Goal: Check status: Check status

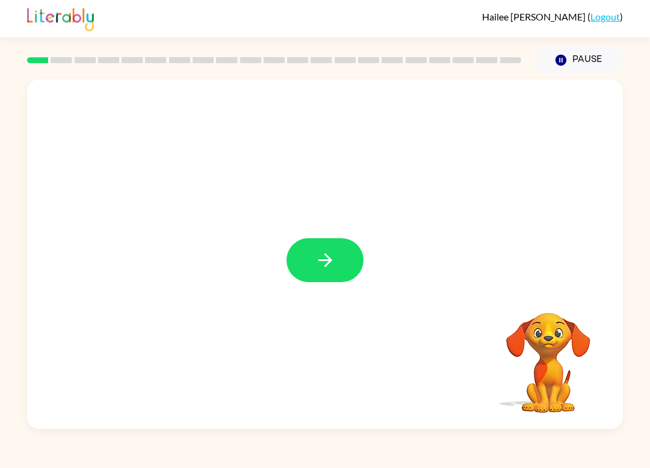
click at [333, 262] on icon "button" at bounding box center [325, 260] width 21 height 21
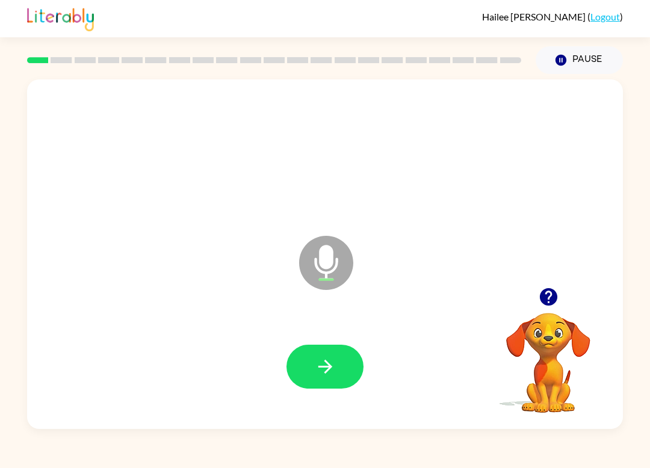
click at [334, 354] on button "button" at bounding box center [324, 367] width 77 height 44
click at [330, 366] on icon "button" at bounding box center [325, 367] width 14 height 14
click at [328, 366] on icon "button" at bounding box center [325, 366] width 21 height 21
click at [320, 369] on icon "button" at bounding box center [325, 366] width 21 height 21
click at [335, 367] on icon "button" at bounding box center [325, 366] width 21 height 21
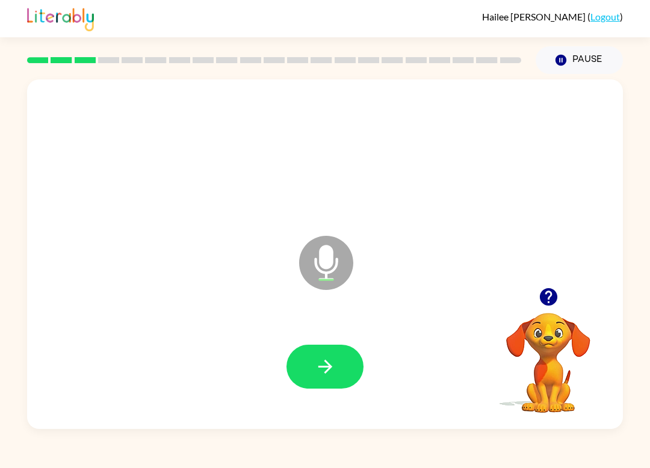
click at [318, 375] on icon "button" at bounding box center [325, 366] width 21 height 21
click at [331, 379] on button "button" at bounding box center [324, 367] width 77 height 44
click at [325, 357] on icon "button" at bounding box center [325, 366] width 21 height 21
click at [320, 369] on icon "button" at bounding box center [325, 366] width 21 height 21
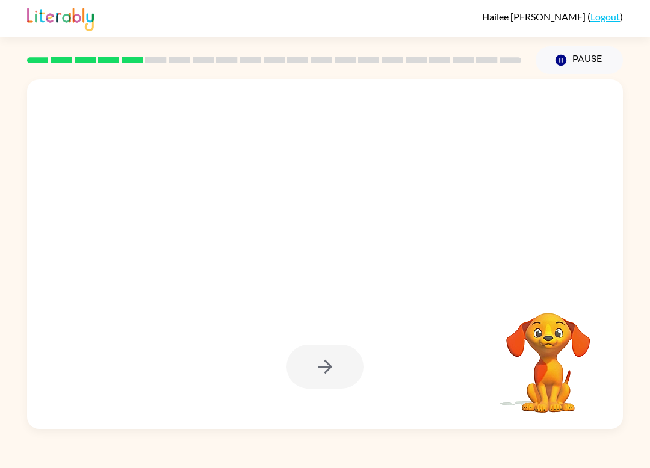
click at [334, 353] on div at bounding box center [324, 367] width 77 height 44
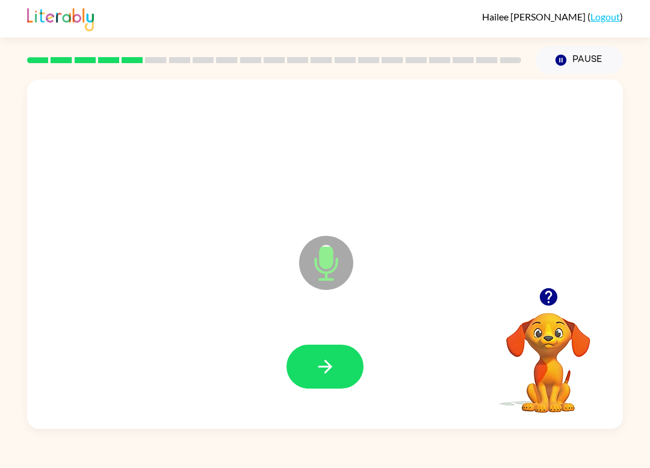
click at [331, 370] on icon "button" at bounding box center [325, 366] width 21 height 21
click at [319, 374] on icon "button" at bounding box center [325, 366] width 21 height 21
click at [316, 369] on icon "button" at bounding box center [325, 366] width 21 height 21
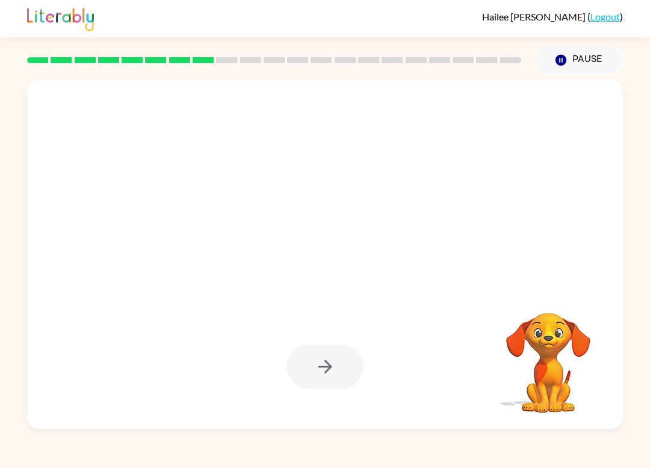
click at [330, 366] on div at bounding box center [324, 367] width 77 height 44
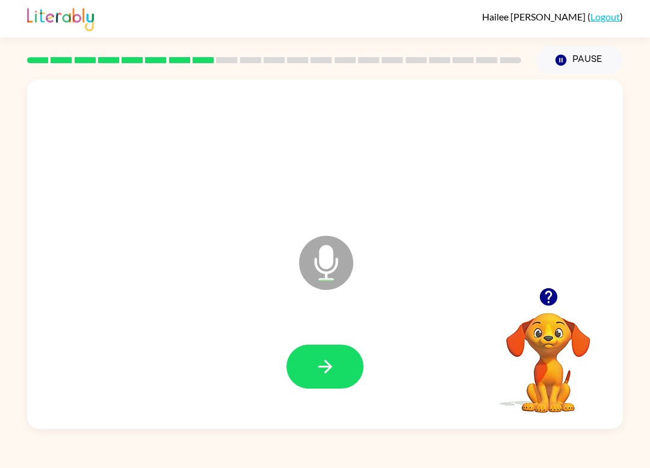
click at [333, 371] on icon "button" at bounding box center [325, 366] width 21 height 21
click at [337, 367] on button "button" at bounding box center [324, 367] width 77 height 44
click at [314, 386] on button "button" at bounding box center [324, 367] width 77 height 44
click at [330, 372] on icon "button" at bounding box center [325, 366] width 21 height 21
click at [325, 352] on button "button" at bounding box center [324, 367] width 77 height 44
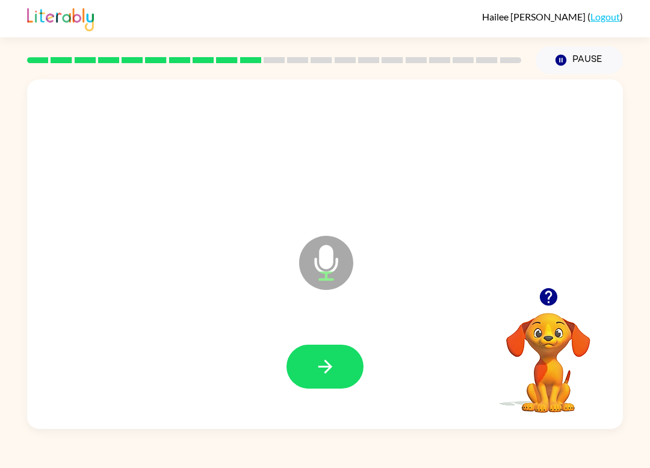
click at [322, 369] on icon "button" at bounding box center [325, 366] width 21 height 21
click at [315, 372] on icon "button" at bounding box center [325, 366] width 21 height 21
click at [325, 369] on icon "button" at bounding box center [325, 366] width 21 height 21
click at [334, 372] on icon "button" at bounding box center [325, 366] width 21 height 21
click at [328, 362] on icon "button" at bounding box center [325, 366] width 21 height 21
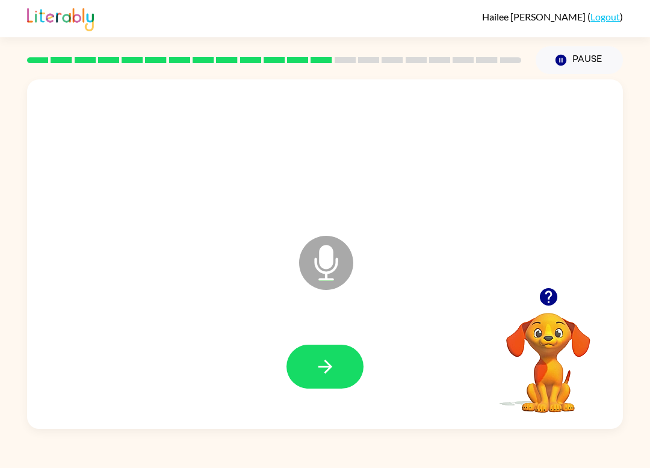
click at [323, 380] on button "button" at bounding box center [324, 367] width 77 height 44
click at [330, 370] on icon "button" at bounding box center [325, 366] width 21 height 21
click at [345, 377] on button "button" at bounding box center [324, 367] width 77 height 44
click at [323, 377] on icon "button" at bounding box center [325, 366] width 21 height 21
click at [339, 353] on button "button" at bounding box center [324, 367] width 77 height 44
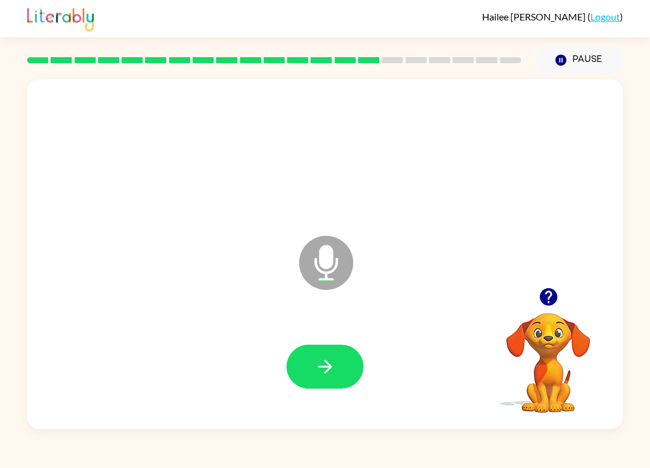
click at [337, 370] on button "button" at bounding box center [324, 367] width 77 height 44
click at [322, 373] on icon "button" at bounding box center [325, 366] width 21 height 21
click at [324, 365] on icon "button" at bounding box center [325, 366] width 21 height 21
click at [332, 369] on icon "button" at bounding box center [325, 366] width 21 height 21
click at [362, 372] on button "button" at bounding box center [324, 367] width 77 height 44
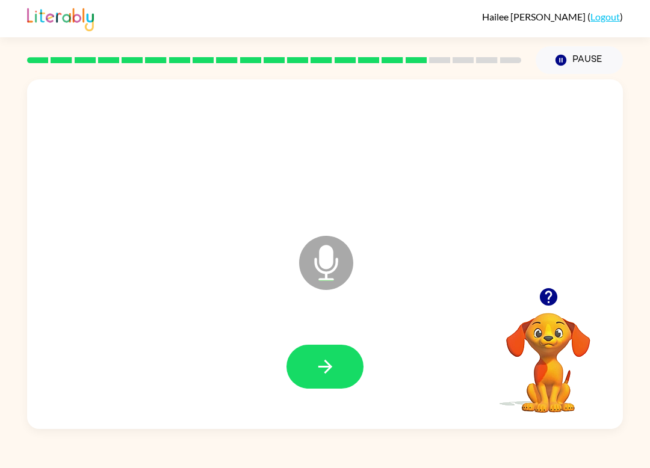
click at [323, 357] on icon "button" at bounding box center [325, 366] width 21 height 21
click at [330, 357] on icon "button" at bounding box center [325, 366] width 21 height 21
click at [337, 356] on button "button" at bounding box center [324, 367] width 77 height 44
click at [339, 359] on button "button" at bounding box center [324, 367] width 77 height 44
click at [331, 364] on icon "button" at bounding box center [325, 366] width 21 height 21
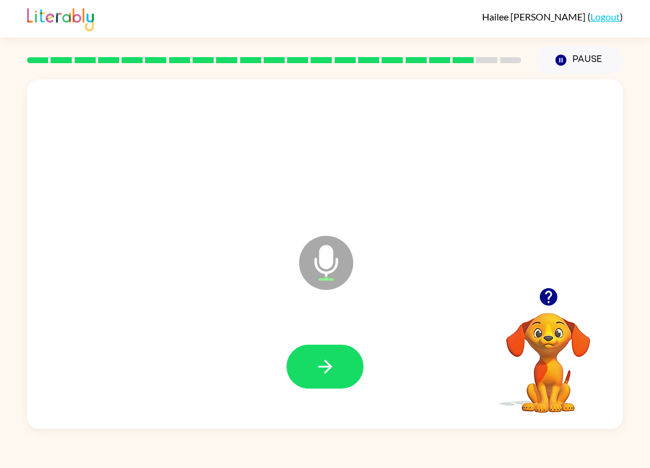
click at [318, 362] on icon "button" at bounding box center [325, 366] width 21 height 21
click at [306, 360] on button "button" at bounding box center [324, 367] width 77 height 44
click at [334, 361] on icon "button" at bounding box center [325, 366] width 21 height 21
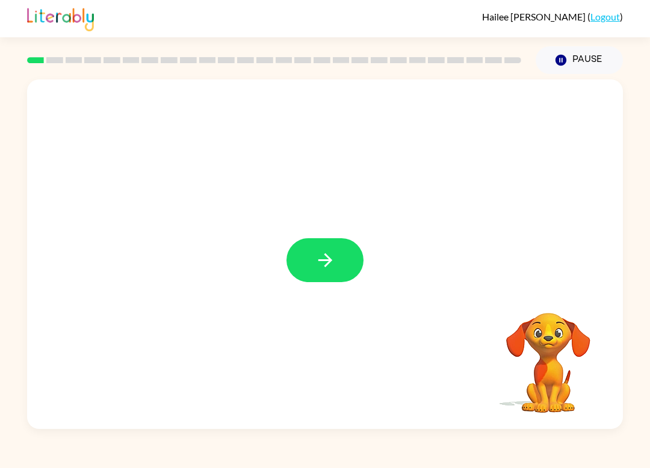
click at [300, 271] on button "button" at bounding box center [324, 260] width 77 height 44
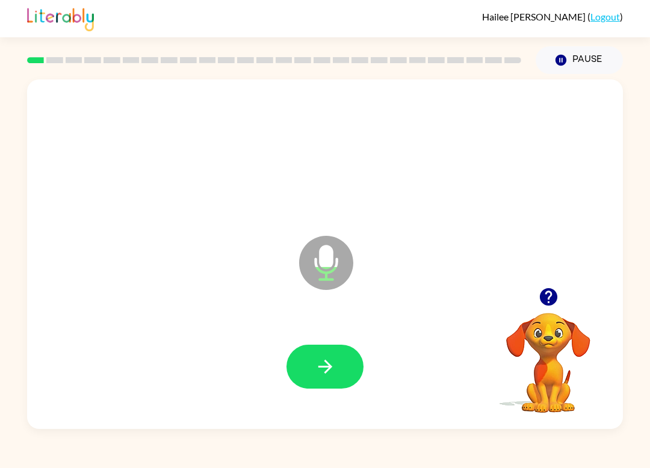
click at [334, 362] on icon "button" at bounding box center [325, 366] width 21 height 21
click at [295, 375] on button "button" at bounding box center [324, 367] width 77 height 44
click at [319, 378] on button "button" at bounding box center [324, 367] width 77 height 44
click at [319, 379] on button "button" at bounding box center [324, 367] width 77 height 44
click at [315, 383] on button "button" at bounding box center [324, 367] width 77 height 44
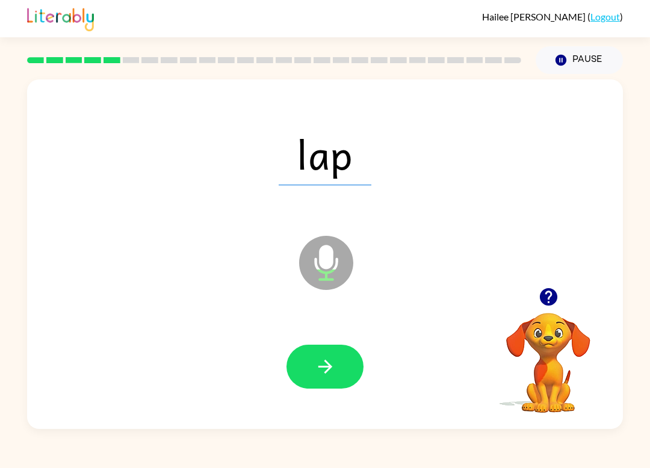
click at [318, 380] on button "button" at bounding box center [324, 367] width 77 height 44
click at [345, 370] on button "button" at bounding box center [324, 367] width 77 height 44
click at [328, 378] on button "button" at bounding box center [324, 367] width 77 height 44
click at [348, 352] on button "button" at bounding box center [324, 367] width 77 height 44
click at [315, 334] on div at bounding box center [324, 366] width 571 height 100
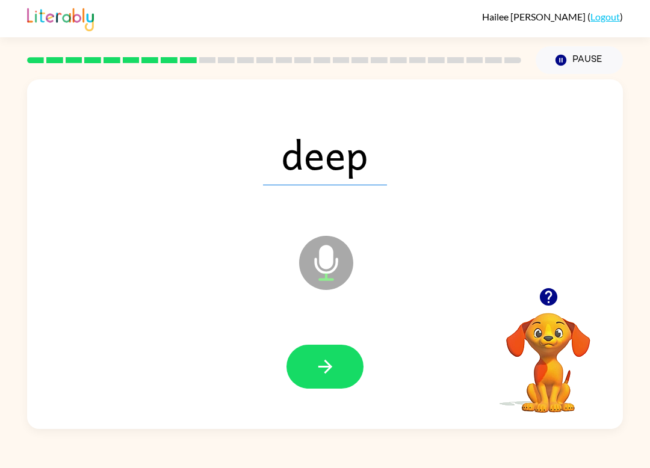
click at [316, 384] on button "button" at bounding box center [324, 367] width 77 height 44
click at [332, 359] on icon "button" at bounding box center [325, 366] width 21 height 21
click at [343, 374] on button "button" at bounding box center [324, 367] width 77 height 44
click at [328, 379] on button "button" at bounding box center [324, 367] width 77 height 44
click at [326, 372] on icon "button" at bounding box center [325, 367] width 14 height 14
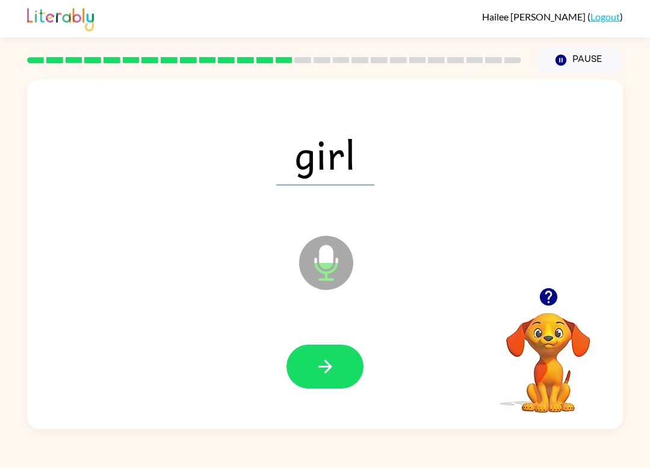
click at [317, 376] on icon "button" at bounding box center [325, 366] width 21 height 21
click at [322, 362] on icon "button" at bounding box center [325, 366] width 21 height 21
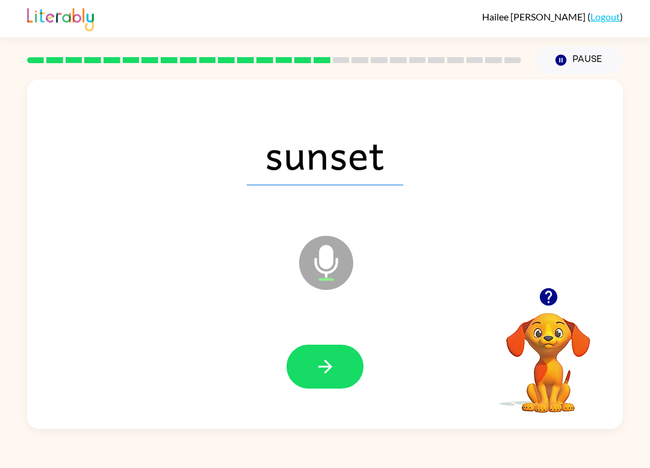
click at [326, 377] on icon "button" at bounding box center [325, 366] width 21 height 21
click at [327, 366] on icon "button" at bounding box center [325, 366] width 21 height 21
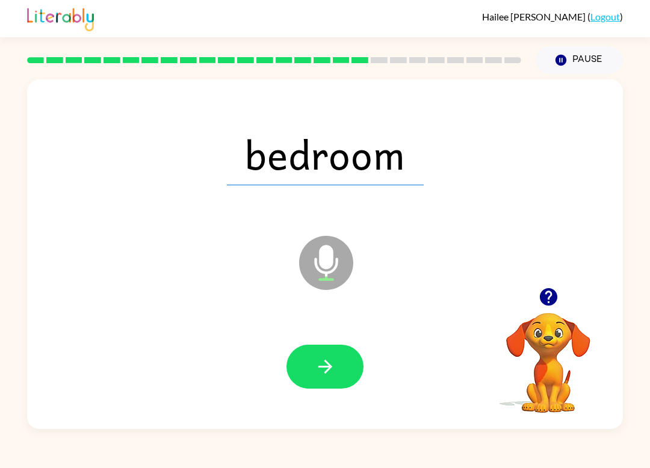
click at [327, 382] on button "button" at bounding box center [324, 367] width 77 height 44
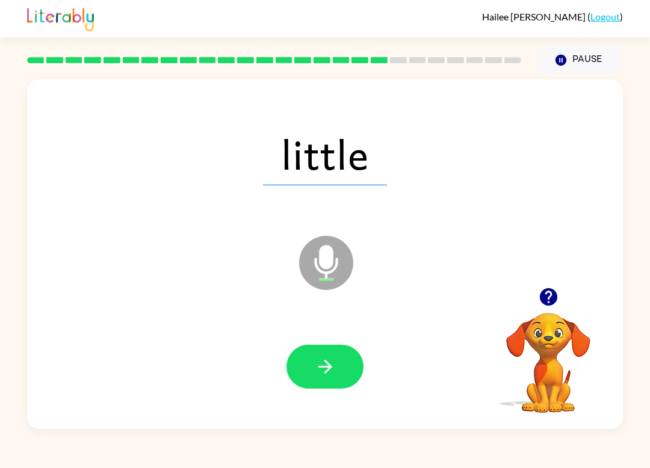
click at [315, 389] on button "button" at bounding box center [324, 367] width 77 height 44
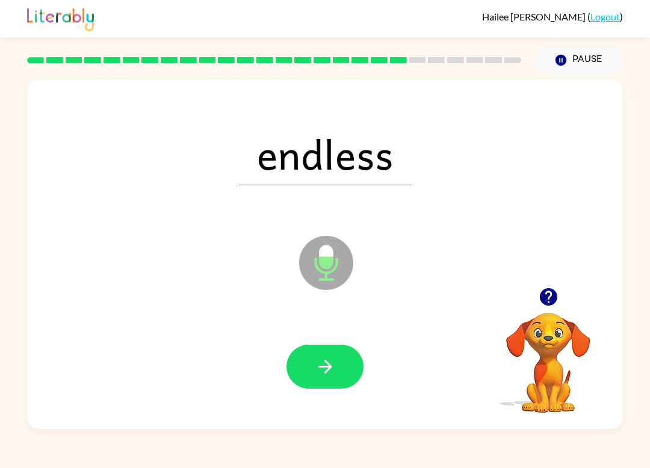
click at [327, 389] on button "button" at bounding box center [324, 367] width 77 height 44
click at [333, 362] on icon "button" at bounding box center [325, 366] width 21 height 21
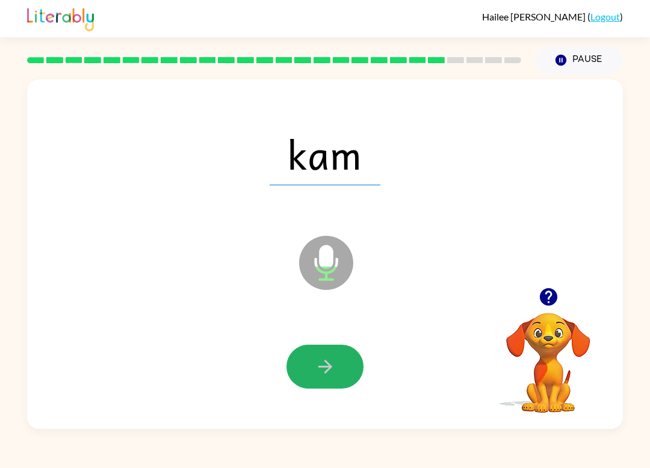
click at [333, 370] on icon "button" at bounding box center [325, 366] width 21 height 21
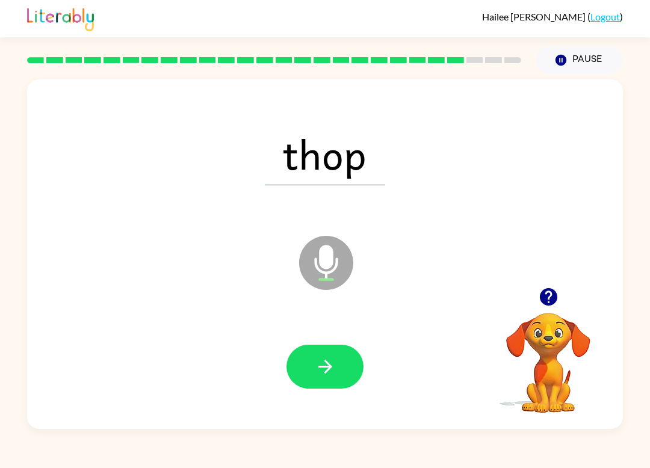
click at [365, 342] on div at bounding box center [324, 366] width 571 height 100
click at [315, 375] on icon "button" at bounding box center [325, 366] width 21 height 21
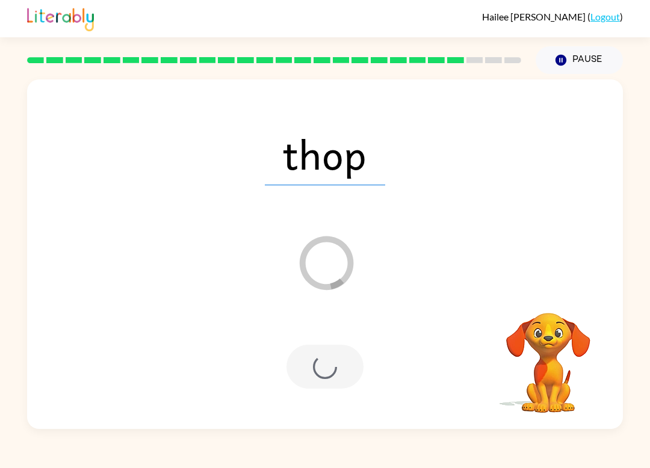
click at [317, 375] on div at bounding box center [324, 367] width 77 height 44
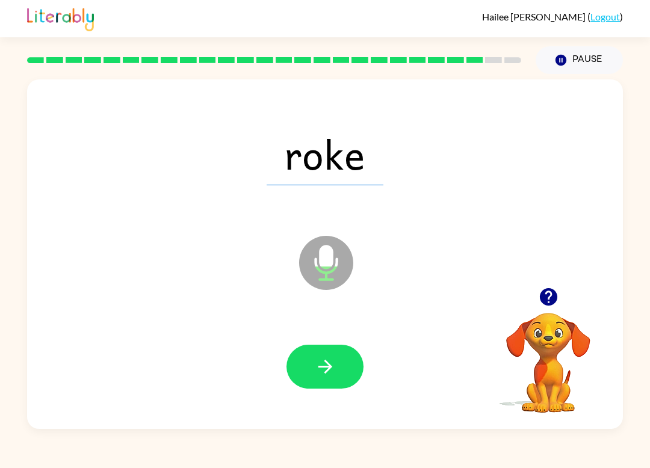
click at [310, 387] on button "button" at bounding box center [324, 367] width 77 height 44
click at [340, 374] on button "button" at bounding box center [324, 367] width 77 height 44
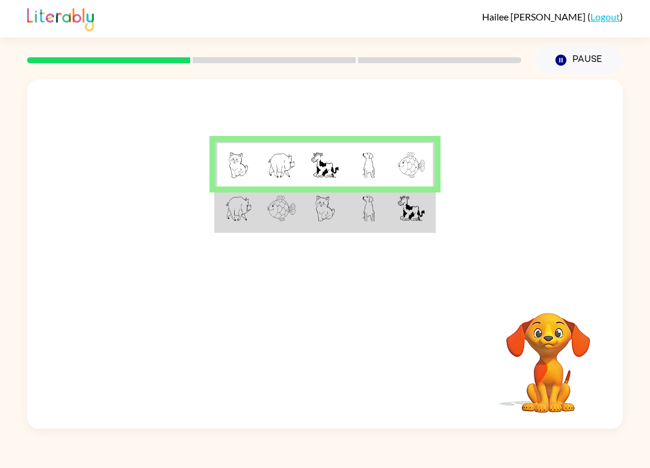
click at [329, 161] on img at bounding box center [325, 165] width 28 height 26
click at [385, 155] on td at bounding box center [368, 164] width 44 height 45
click at [372, 159] on img at bounding box center [368, 165] width 13 height 26
click at [371, 158] on img at bounding box center [368, 165] width 13 height 26
click at [356, 163] on td at bounding box center [368, 164] width 44 height 45
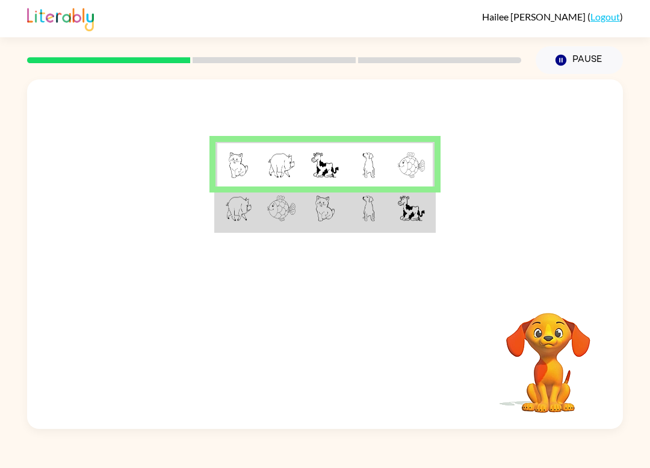
click at [334, 220] on img at bounding box center [325, 208] width 20 height 26
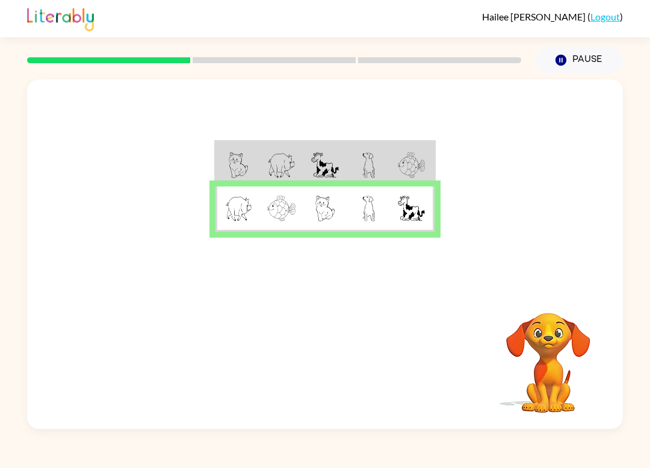
click at [370, 173] on img at bounding box center [368, 165] width 13 height 26
click at [363, 169] on img at bounding box center [368, 165] width 13 height 26
click at [321, 370] on icon "button" at bounding box center [325, 361] width 21 height 21
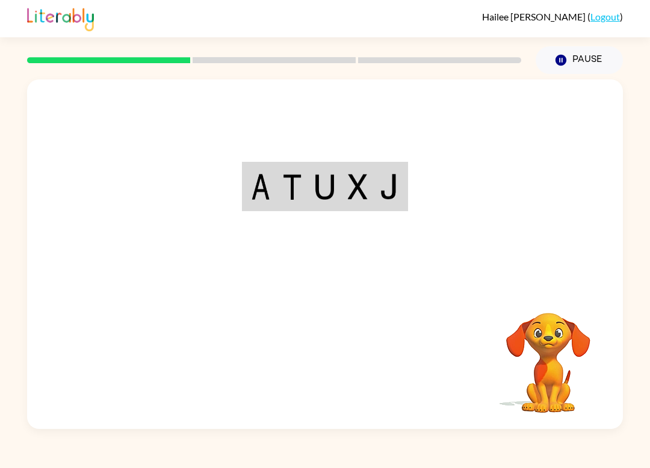
click at [337, 168] on td at bounding box center [325, 187] width 32 height 46
click at [333, 159] on div at bounding box center [325, 183] width 596 height 208
click at [339, 184] on td at bounding box center [325, 187] width 32 height 46
click at [358, 167] on td at bounding box center [357, 187] width 32 height 46
click at [357, 167] on td at bounding box center [357, 187] width 32 height 46
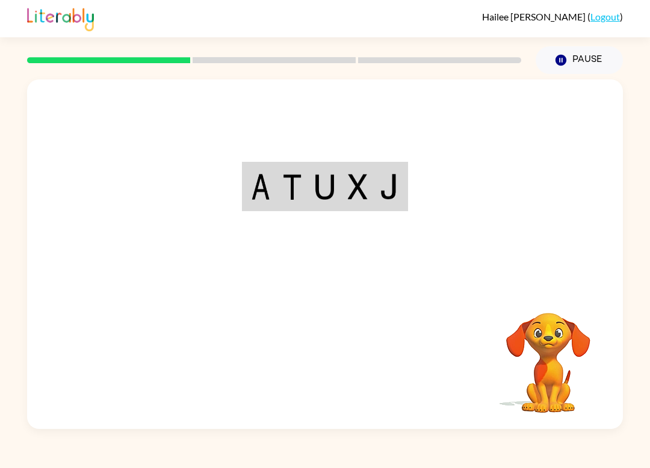
click at [403, 279] on div at bounding box center [325, 183] width 596 height 208
click at [554, 355] on video "Your browser must support playing .mp4 files to use Literably. Please try using…" at bounding box center [548, 354] width 120 height 120
click at [408, 297] on div "Your browser must support playing .mp4 files to use Literably. Please try using…" at bounding box center [325, 253] width 596 height 349
click at [374, 174] on td at bounding box center [357, 187] width 32 height 46
click at [363, 165] on td at bounding box center [357, 187] width 32 height 46
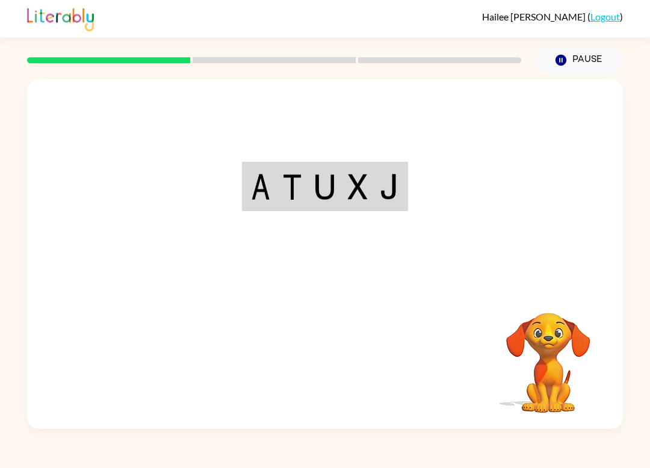
click at [414, 167] on div at bounding box center [325, 183] width 596 height 208
click at [389, 186] on img at bounding box center [389, 187] width 19 height 26
click at [395, 197] on img at bounding box center [389, 187] width 19 height 26
click at [361, 207] on td at bounding box center [357, 187] width 32 height 46
click at [331, 195] on img at bounding box center [325, 187] width 20 height 26
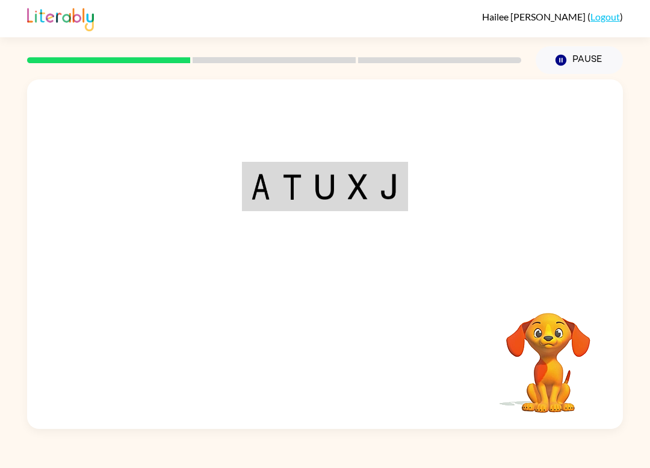
click at [331, 194] on img at bounding box center [325, 187] width 20 height 26
click at [302, 195] on img at bounding box center [292, 187] width 20 height 26
click at [261, 209] on td at bounding box center [260, 187] width 32 height 46
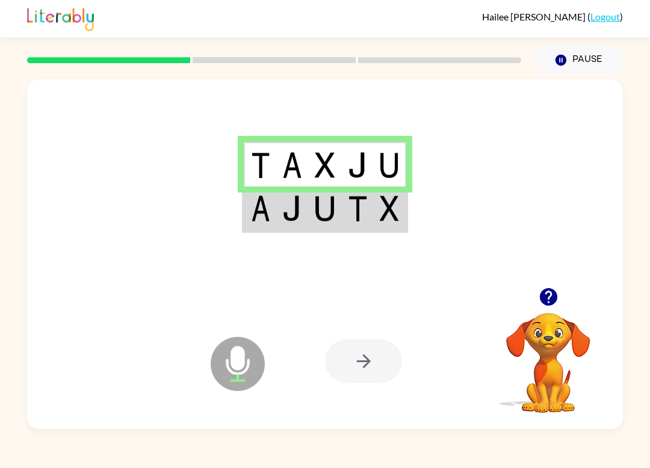
click at [267, 215] on img at bounding box center [260, 208] width 19 height 26
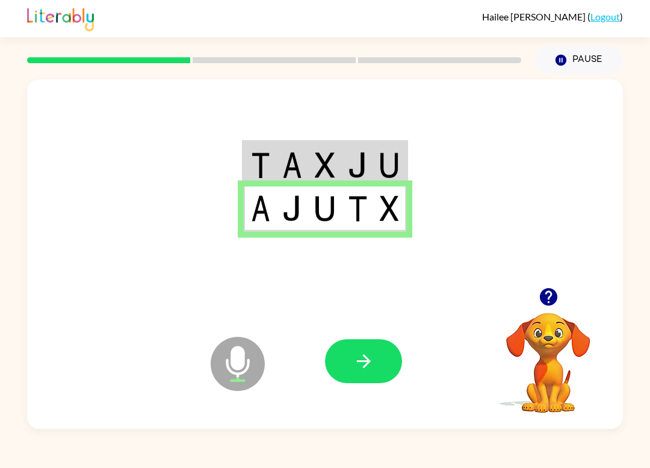
click at [372, 351] on button "button" at bounding box center [363, 361] width 77 height 44
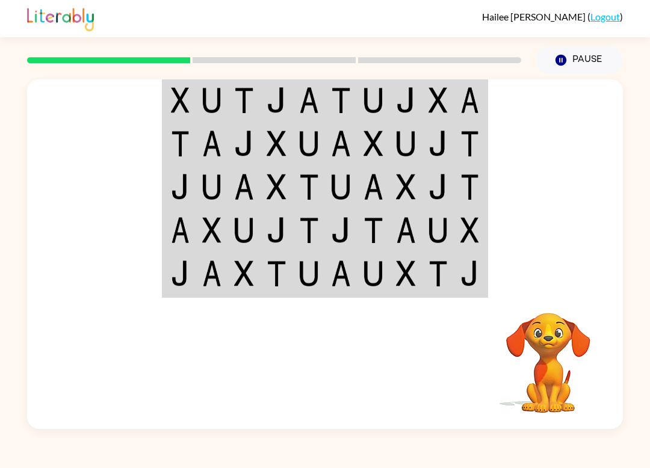
click at [343, 106] on img at bounding box center [341, 100] width 20 height 26
click at [317, 97] on img at bounding box center [309, 100] width 20 height 26
click at [325, 103] on td at bounding box center [341, 99] width 32 height 45
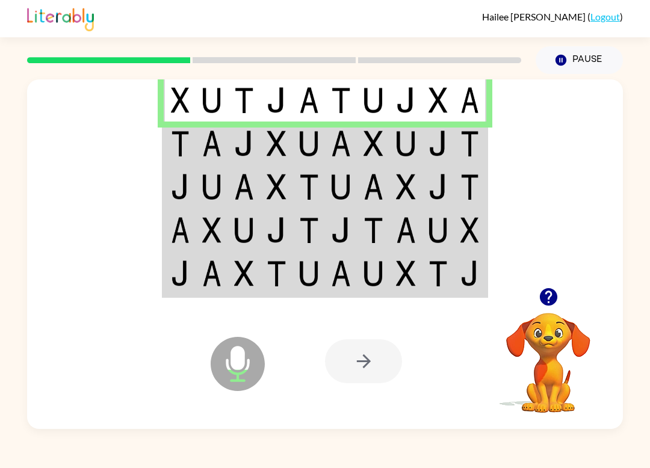
click at [368, 89] on img at bounding box center [373, 100] width 20 height 26
click at [257, 336] on icon "Microphone The Microphone is here when it is your turn to talk" at bounding box center [298, 379] width 180 height 90
click at [365, 379] on div at bounding box center [363, 361] width 77 height 44
click at [348, 369] on div at bounding box center [363, 361] width 77 height 44
click at [263, 381] on icon "Microphone The Microphone is here when it is your turn to talk" at bounding box center [298, 379] width 180 height 90
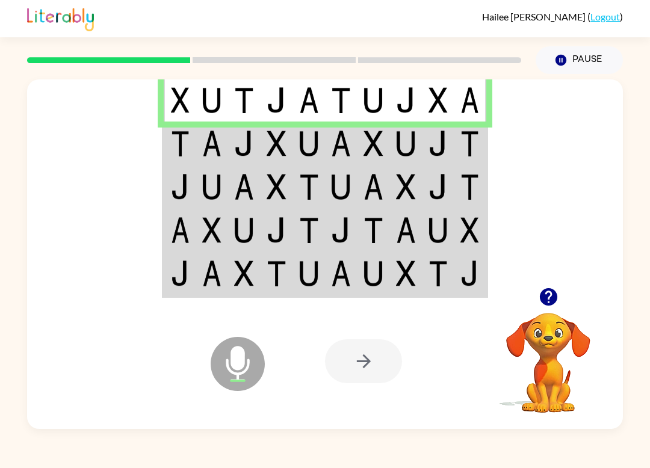
click at [405, 351] on div at bounding box center [413, 361] width 177 height 135
click at [525, 336] on video "Your browser must support playing .mp4 files to use Literably. Please try using…" at bounding box center [548, 354] width 120 height 120
click at [557, 295] on icon "button" at bounding box center [548, 296] width 21 height 21
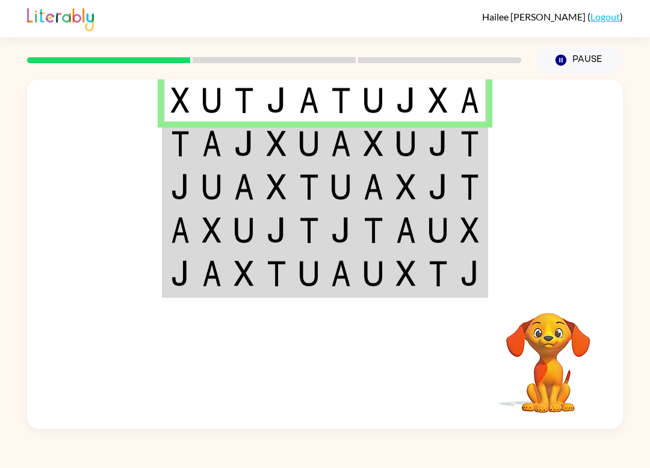
click at [556, 295] on video "Your browser must support playing .mp4 files to use Literably. Please try using…" at bounding box center [548, 354] width 120 height 120
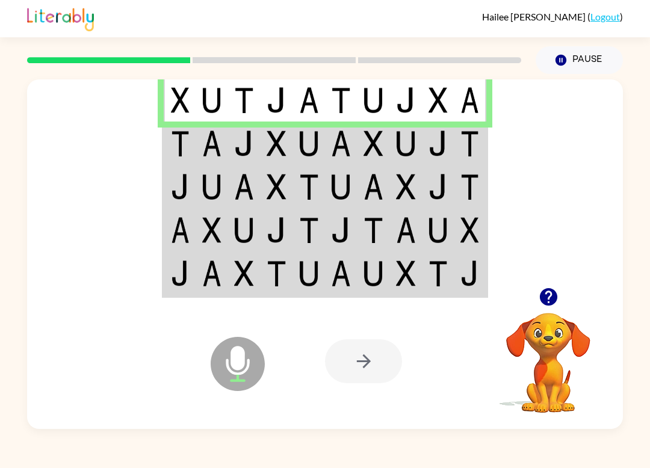
click at [528, 291] on div at bounding box center [548, 297] width 120 height 31
click at [546, 304] on icon "button" at bounding box center [547, 296] width 17 height 17
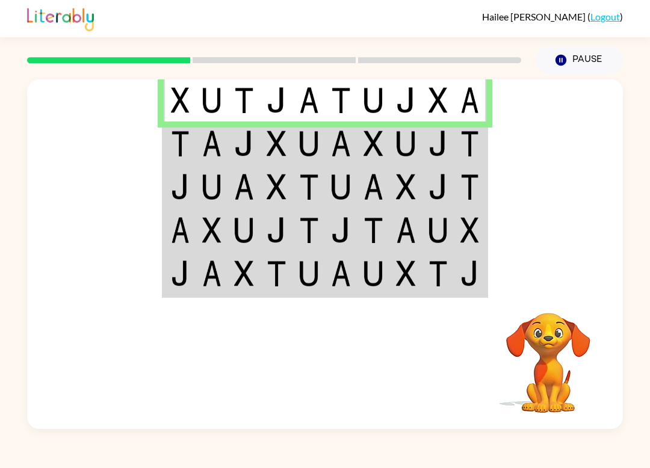
click at [546, 304] on video "Your browser must support playing .mp4 files to use Literably. Please try using…" at bounding box center [548, 354] width 120 height 120
click at [211, 137] on img at bounding box center [212, 144] width 20 height 26
click at [209, 152] on img at bounding box center [212, 144] width 20 height 26
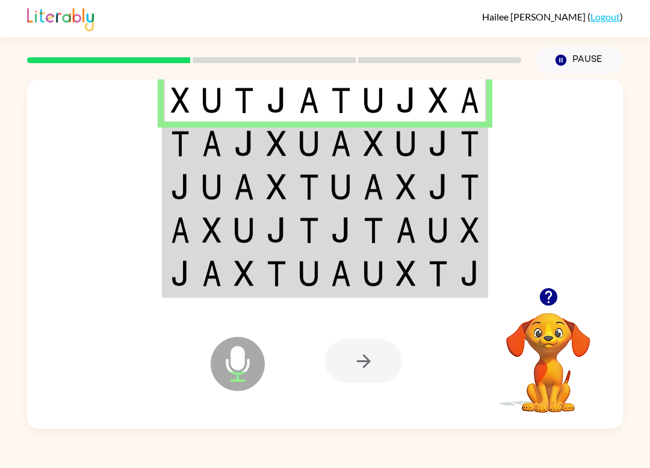
click at [140, 174] on div at bounding box center [325, 183] width 596 height 208
click at [221, 146] on img at bounding box center [212, 144] width 20 height 26
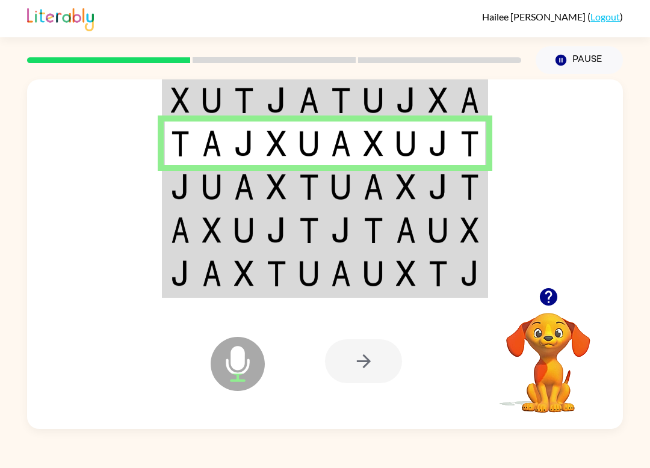
click at [194, 191] on td at bounding box center [180, 186] width 32 height 43
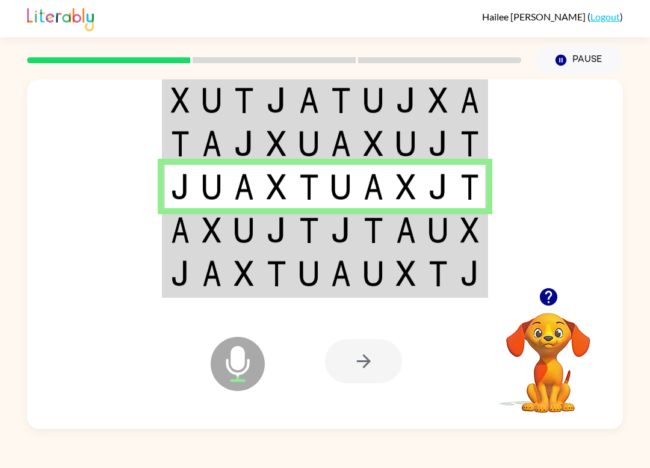
click at [190, 221] on td at bounding box center [180, 229] width 32 height 43
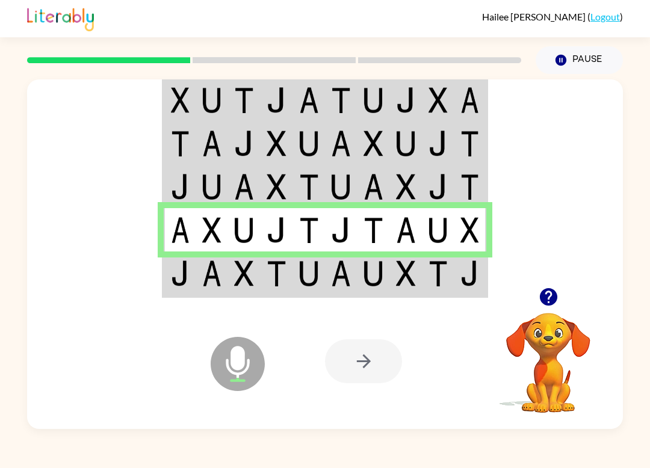
click at [239, 283] on img at bounding box center [244, 273] width 20 height 26
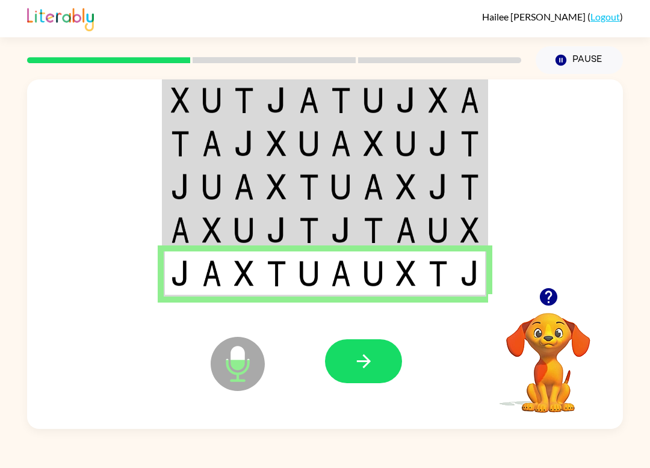
click at [365, 369] on icon "button" at bounding box center [363, 361] width 21 height 21
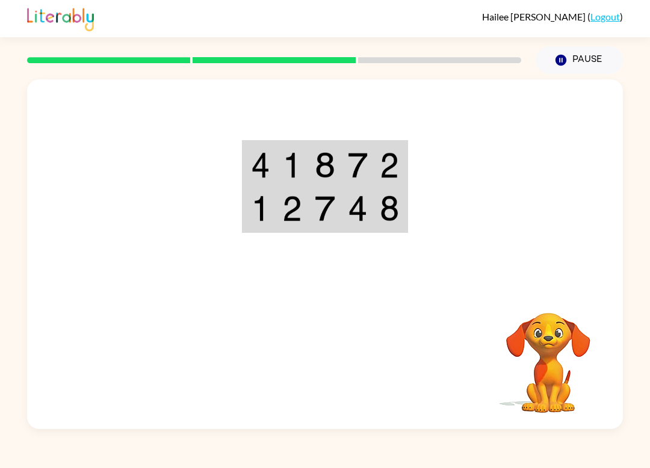
click at [329, 161] on img at bounding box center [325, 165] width 20 height 26
click at [273, 161] on td at bounding box center [260, 164] width 32 height 45
click at [298, 169] on img at bounding box center [292, 165] width 20 height 26
click at [280, 170] on td at bounding box center [292, 164] width 32 height 45
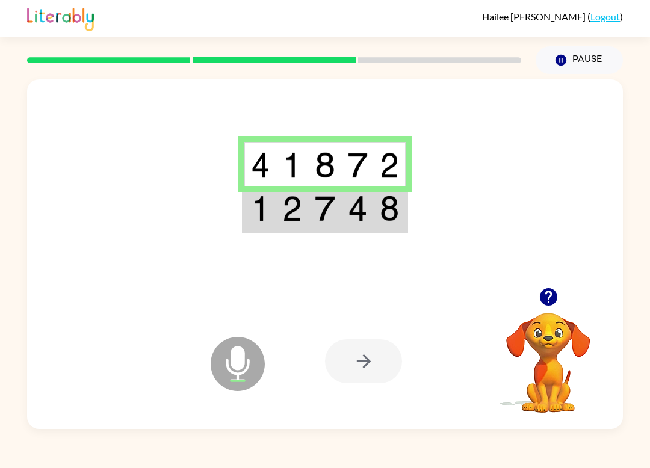
click at [286, 209] on img at bounding box center [292, 208] width 20 height 26
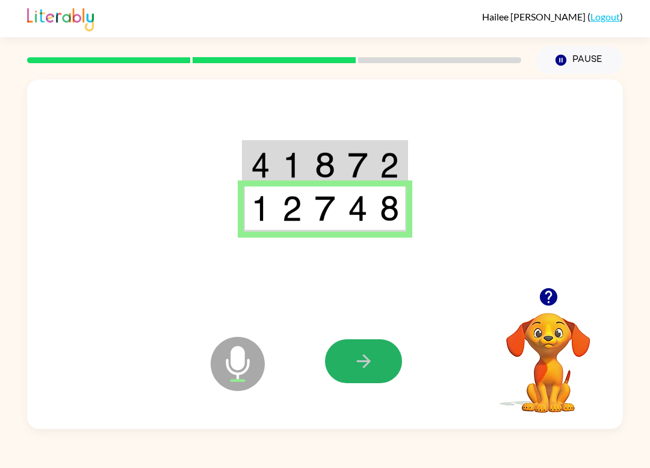
click at [363, 376] on button "button" at bounding box center [363, 361] width 77 height 44
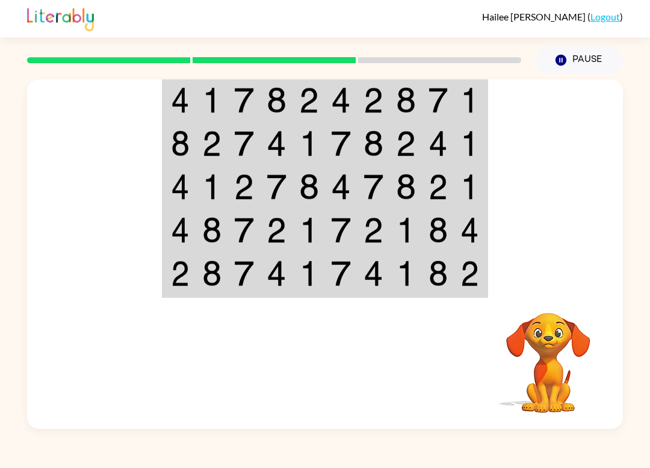
click at [1, 73] on div "[PERSON_NAME] ( Logout ) Pause Pause Your browser must support playing .mp4 fil…" at bounding box center [325, 234] width 650 height 468
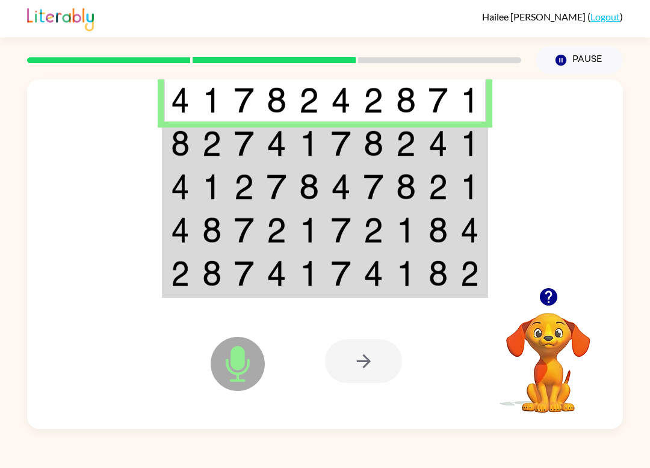
click at [7, 60] on div "[PERSON_NAME] ( Logout ) Pause Pause Microphone The Microphone is here when it …" at bounding box center [325, 234] width 650 height 468
click at [182, 154] on img at bounding box center [180, 144] width 19 height 26
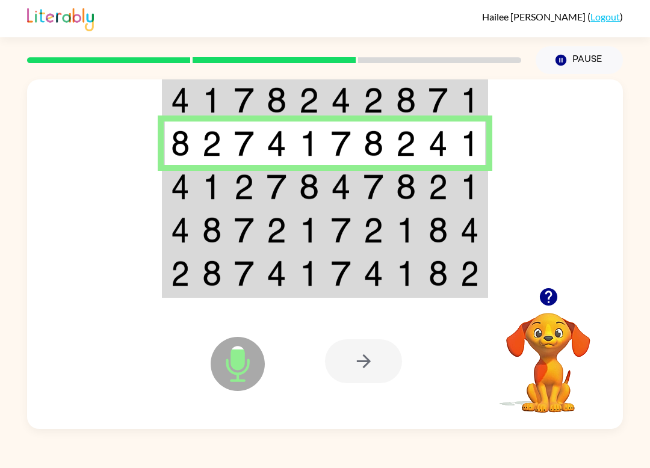
click at [174, 192] on img at bounding box center [180, 187] width 19 height 26
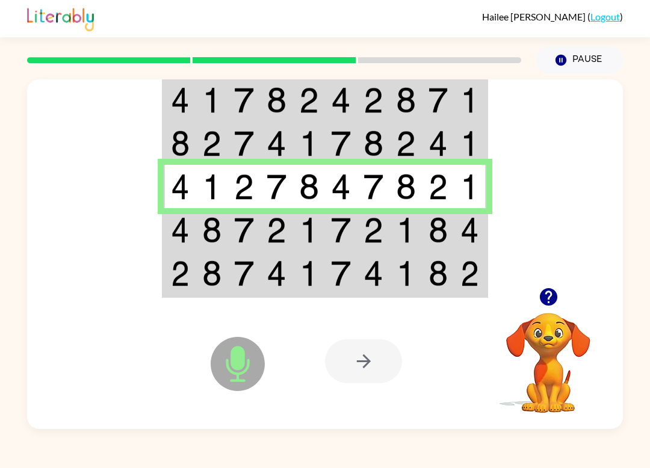
click at [247, 182] on img at bounding box center [244, 187] width 20 height 26
click at [224, 233] on td at bounding box center [211, 229] width 32 height 43
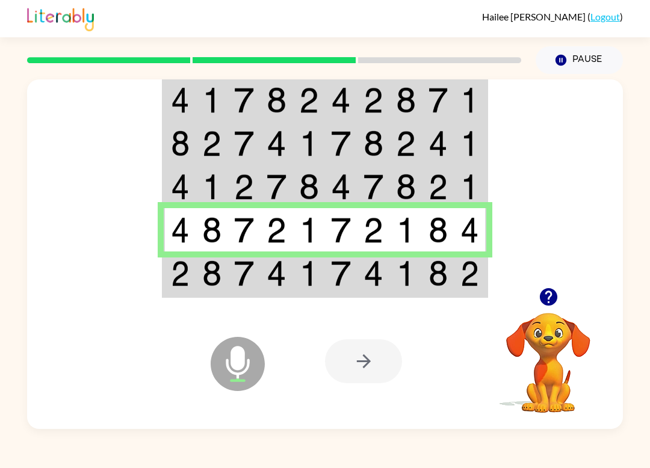
click at [279, 291] on td at bounding box center [276, 273] width 32 height 45
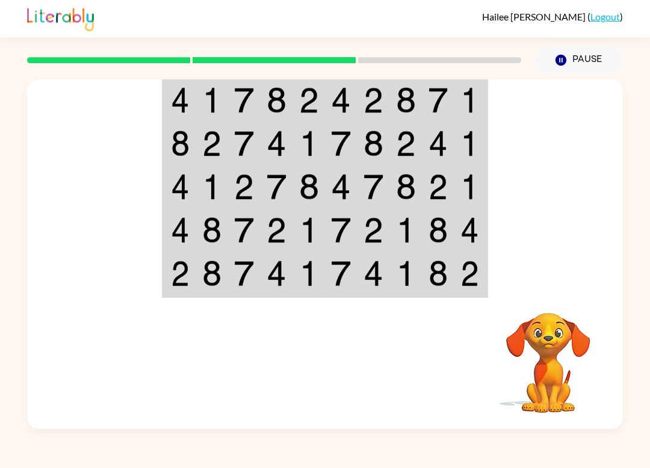
click at [180, 99] on img at bounding box center [180, 100] width 19 height 26
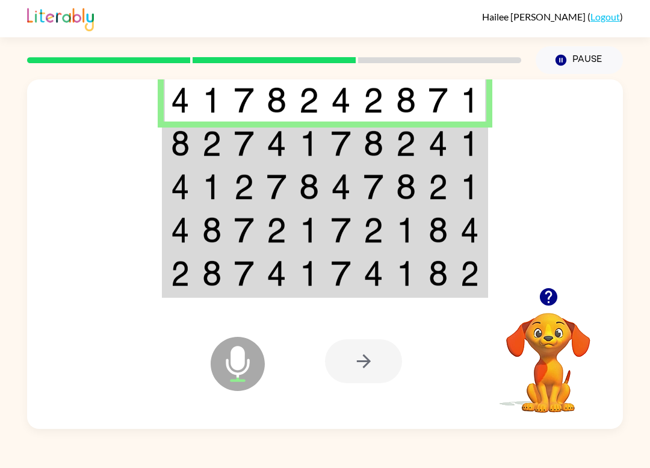
click at [259, 92] on td at bounding box center [244, 99] width 32 height 45
click at [204, 137] on img at bounding box center [212, 144] width 20 height 26
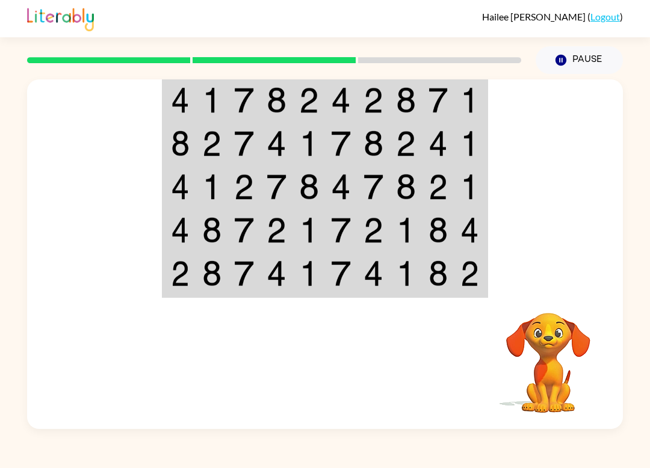
click at [243, 93] on img at bounding box center [244, 100] width 20 height 26
click at [230, 122] on td at bounding box center [244, 143] width 32 height 43
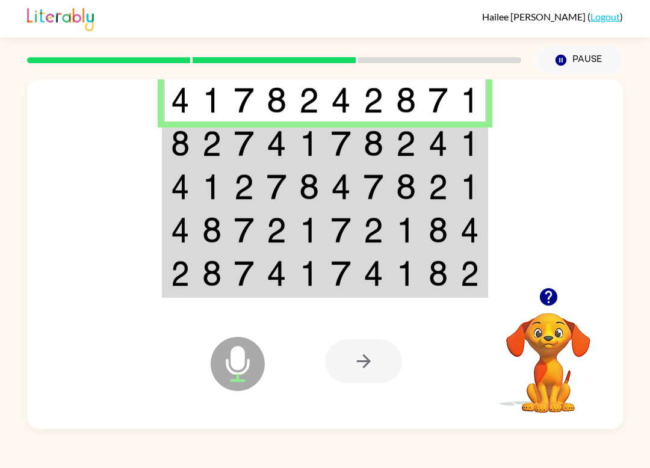
click at [221, 106] on img at bounding box center [212, 100] width 20 height 26
click at [189, 204] on td at bounding box center [180, 186] width 32 height 43
click at [349, 362] on div at bounding box center [363, 361] width 77 height 44
click at [260, 366] on icon at bounding box center [238, 364] width 54 height 54
click at [259, 365] on icon at bounding box center [238, 364] width 54 height 54
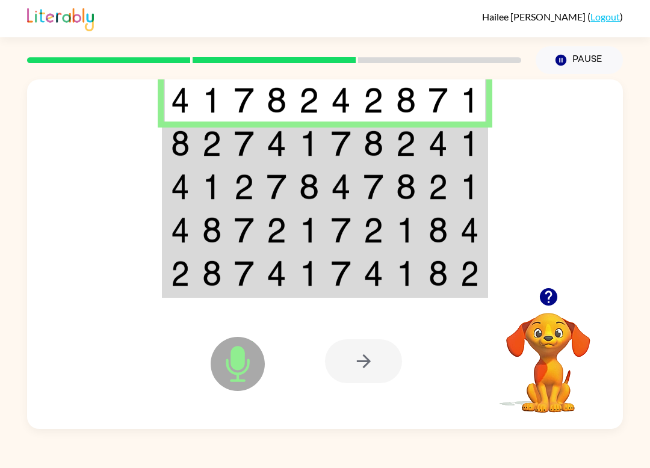
click at [567, 290] on div at bounding box center [548, 297] width 120 height 31
click at [562, 288] on div at bounding box center [548, 297] width 120 height 31
click at [561, 288] on div at bounding box center [548, 297] width 120 height 31
click at [559, 284] on div at bounding box center [548, 297] width 120 height 31
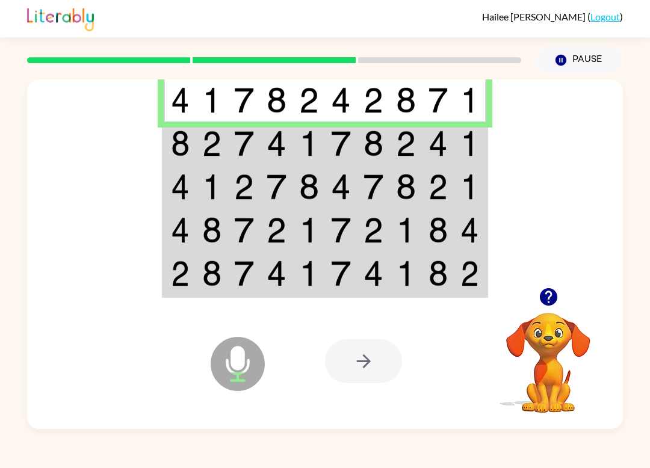
click at [538, 298] on icon "button" at bounding box center [548, 296] width 21 height 21
click at [188, 159] on td at bounding box center [180, 143] width 32 height 43
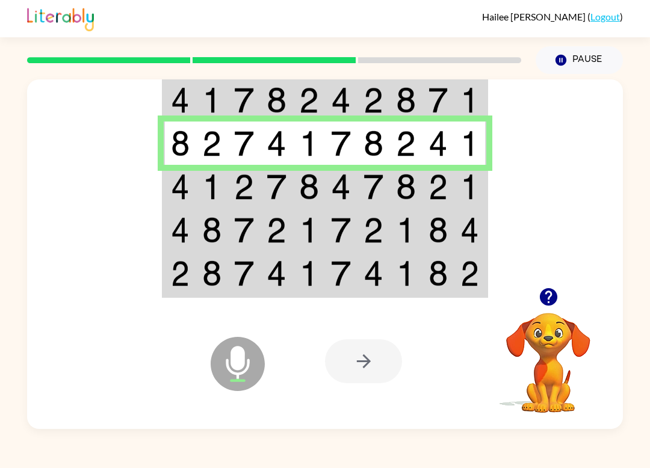
click at [457, 130] on td at bounding box center [470, 143] width 32 height 43
click at [253, 192] on img at bounding box center [244, 187] width 20 height 26
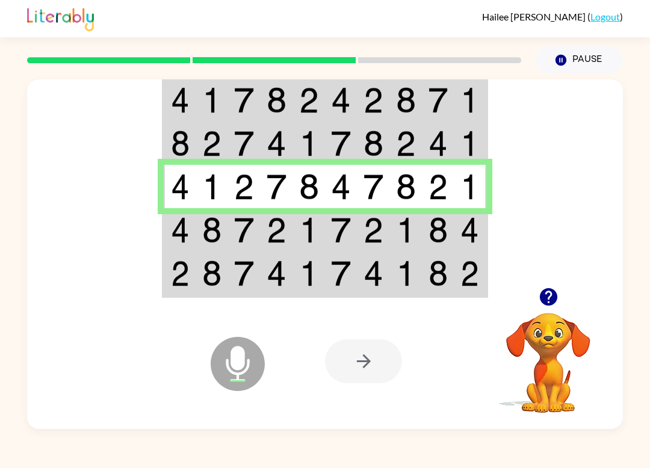
click at [223, 234] on td at bounding box center [211, 229] width 32 height 43
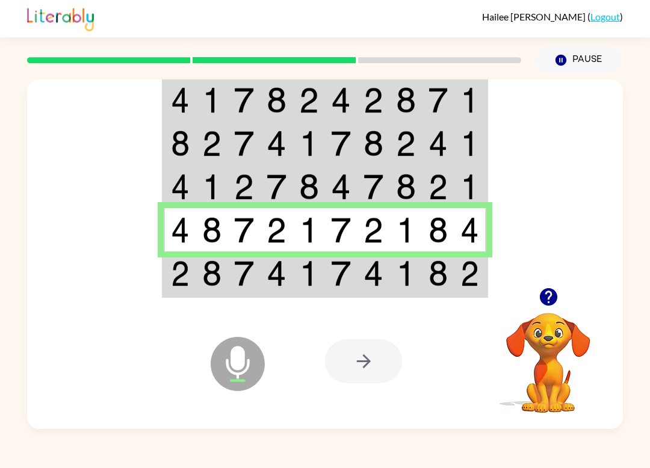
click at [301, 259] on td at bounding box center [308, 273] width 32 height 45
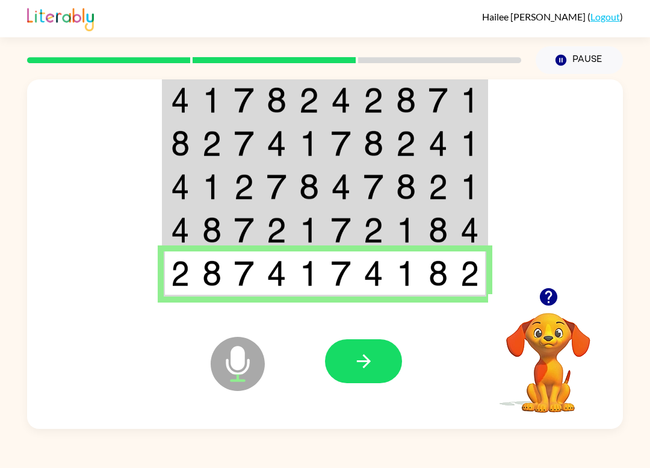
click at [371, 354] on icon "button" at bounding box center [363, 361] width 21 height 21
